Goal: Information Seeking & Learning: Learn about a topic

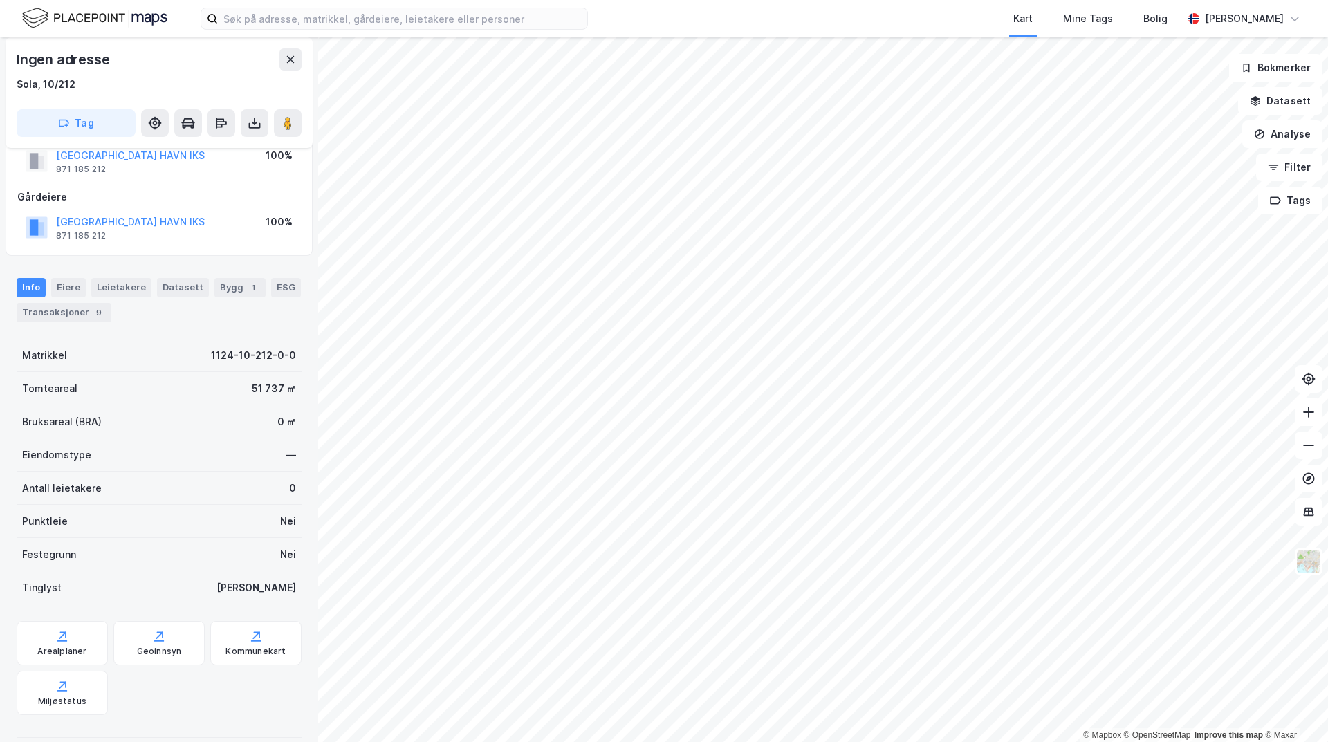
scroll to position [61, 0]
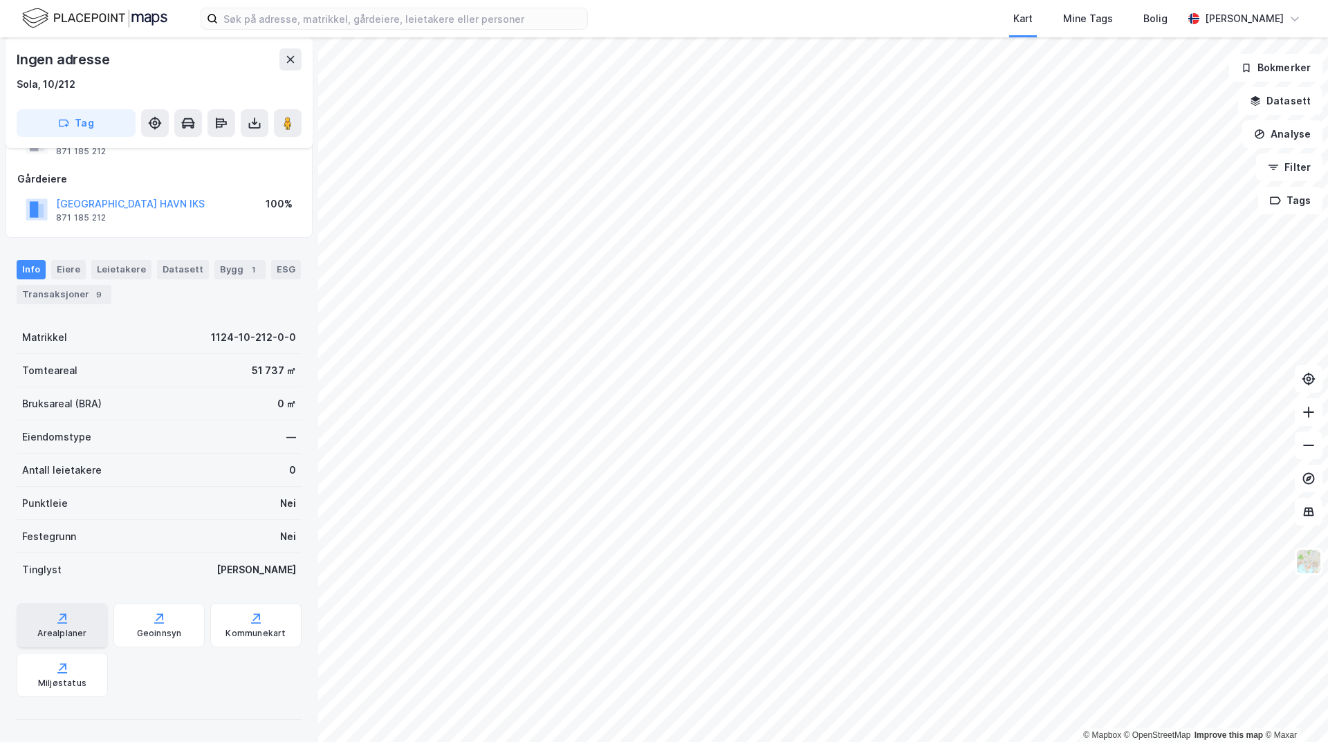
click at [55, 628] on div "Arealplaner" at bounding box center [61, 633] width 49 height 11
click at [251, 622] on icon at bounding box center [256, 622] width 10 height 1
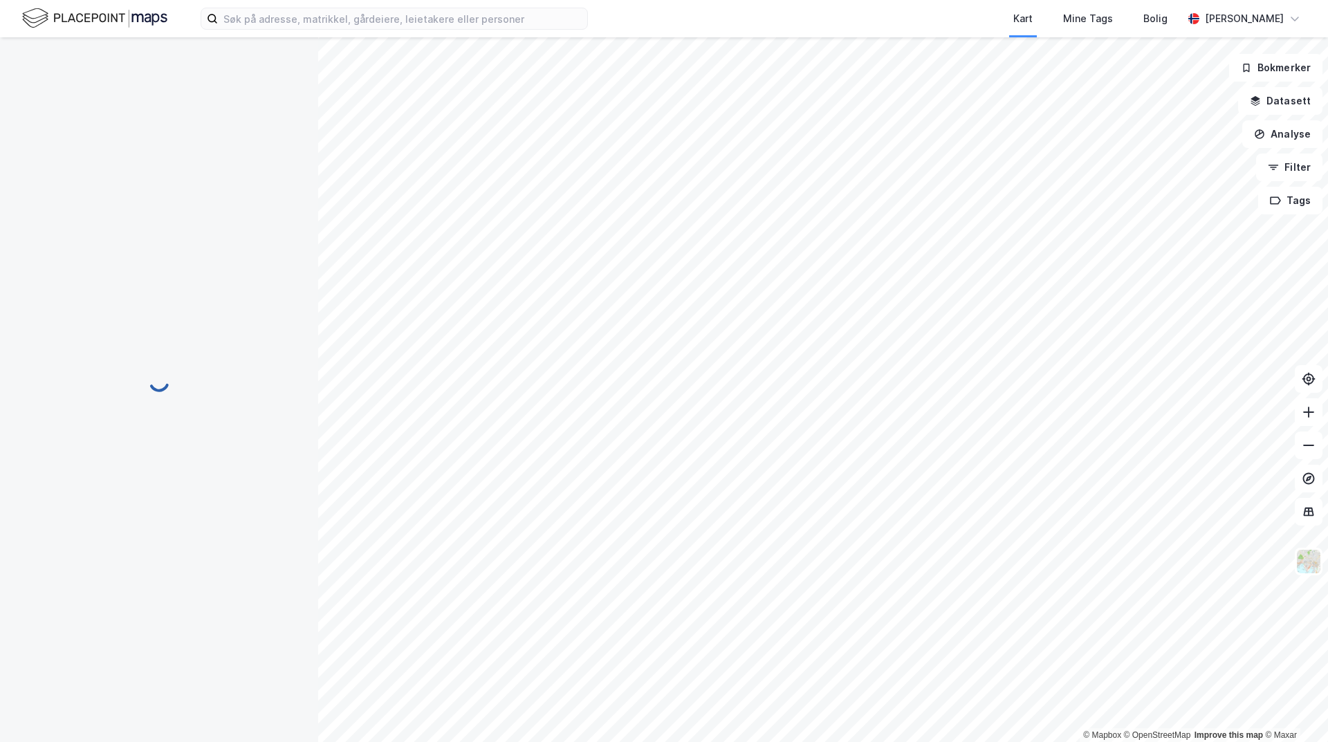
scroll to position [61, 0]
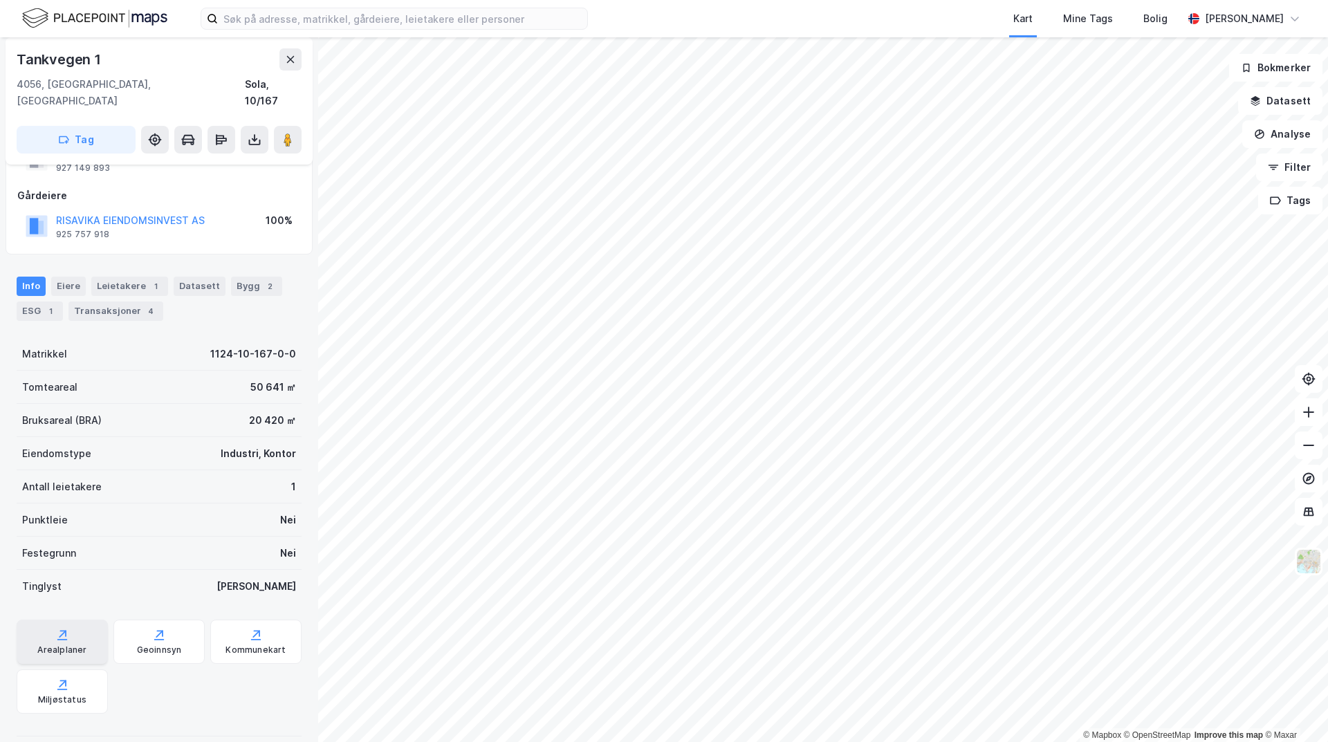
click at [61, 625] on div "Arealplaner" at bounding box center [62, 642] width 91 height 44
click at [230, 644] on div "Kommunekart" at bounding box center [255, 649] width 60 height 11
